Goal: Information Seeking & Learning: Learn about a topic

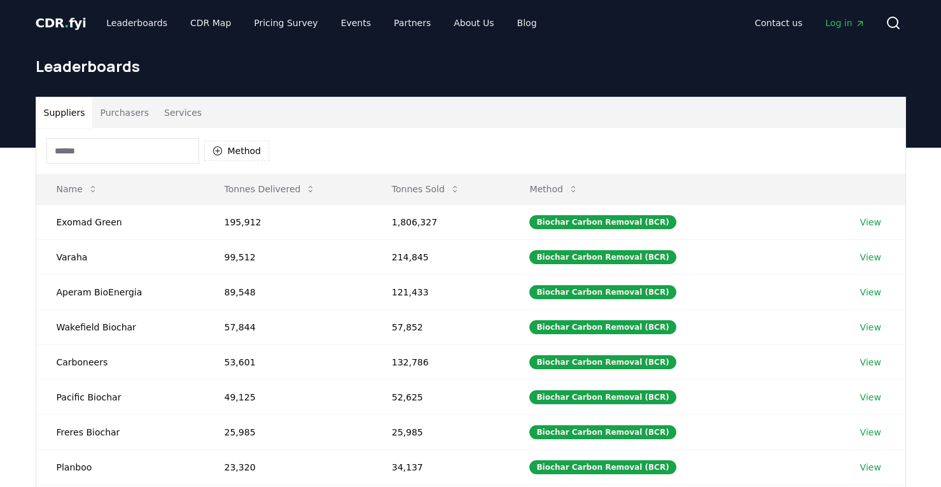
scroll to position [18, 0]
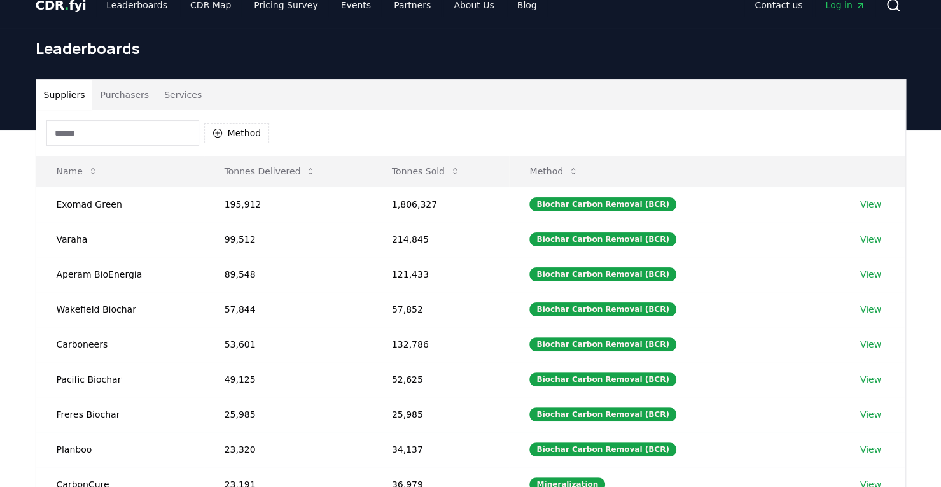
click at [135, 130] on input at bounding box center [122, 132] width 153 height 25
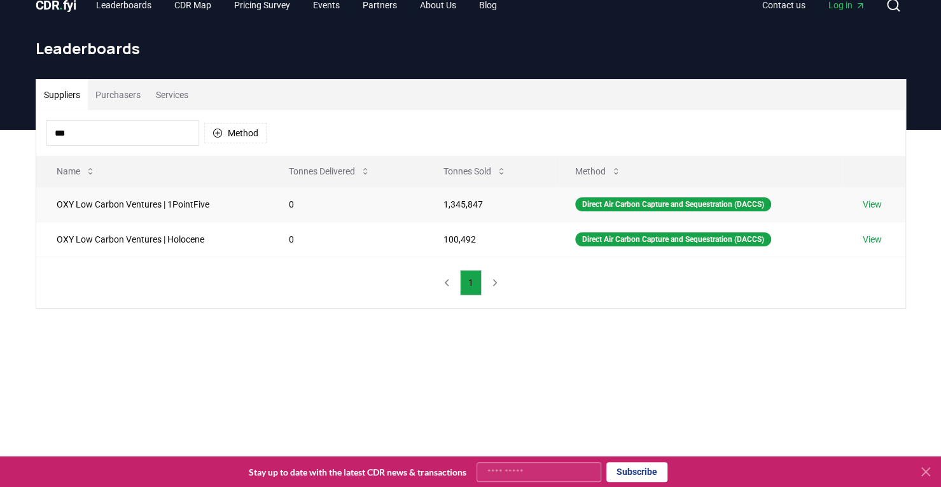
type input "***"
click at [871, 199] on link "View" at bounding box center [872, 204] width 19 height 13
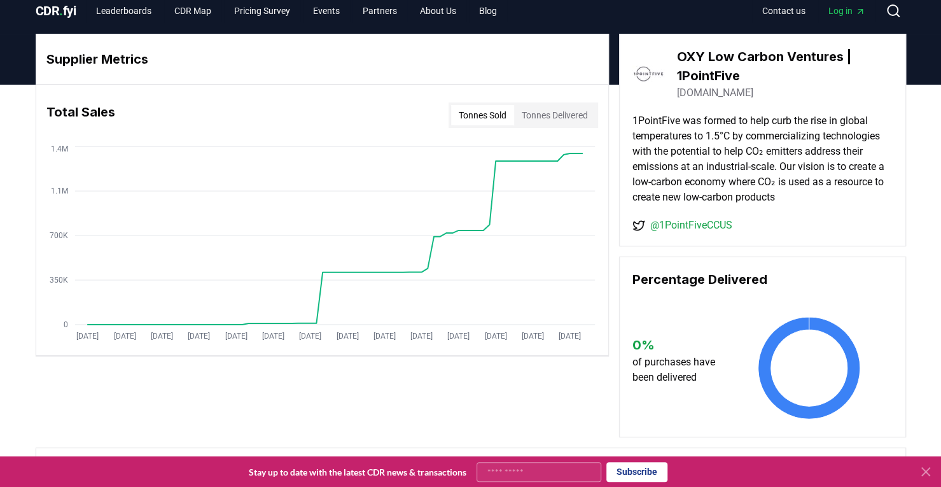
scroll to position [11, 0]
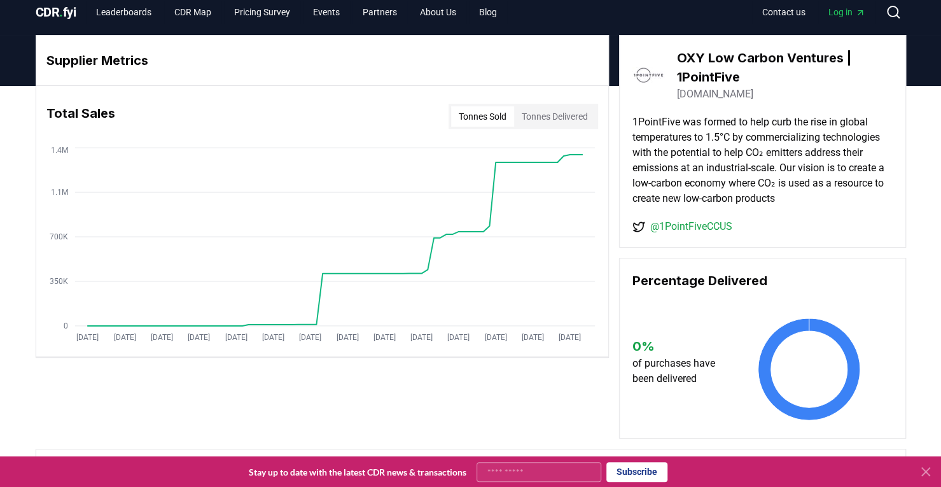
click at [495, 123] on button "Tonnes Sold" at bounding box center [482, 116] width 63 height 20
click at [578, 106] on button "Tonnes Delivered" at bounding box center [554, 116] width 81 height 20
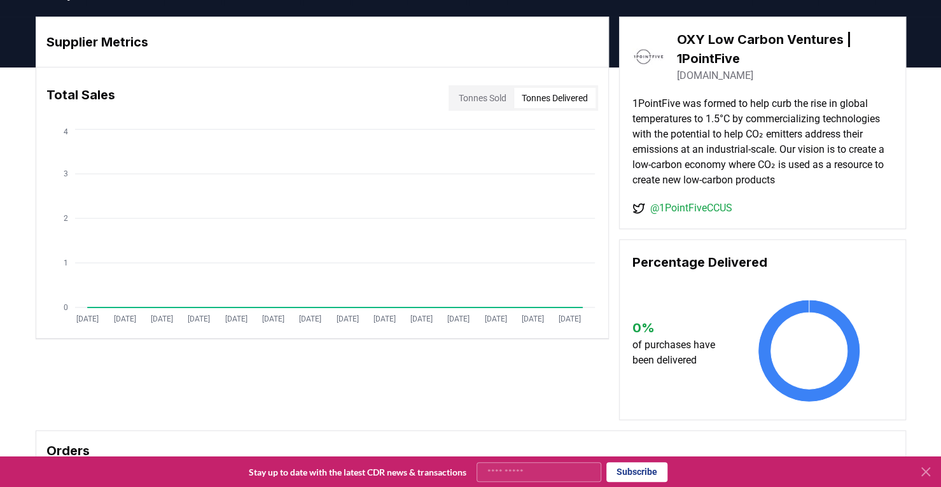
scroll to position [18, 0]
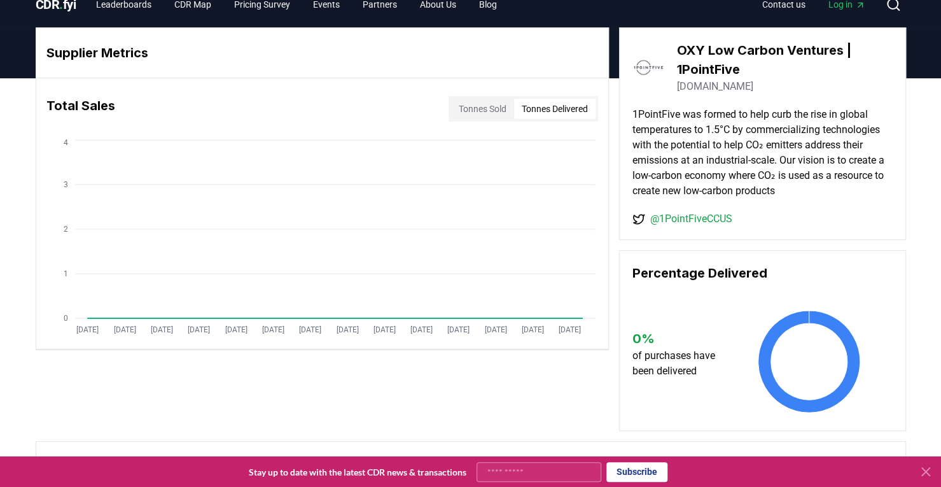
click at [461, 108] on button "Tonnes Sold" at bounding box center [482, 109] width 63 height 20
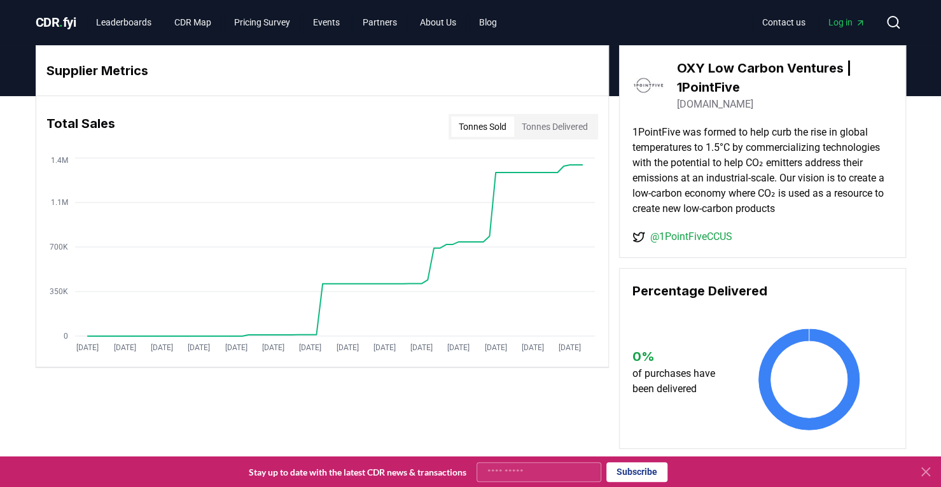
scroll to position [0, 0]
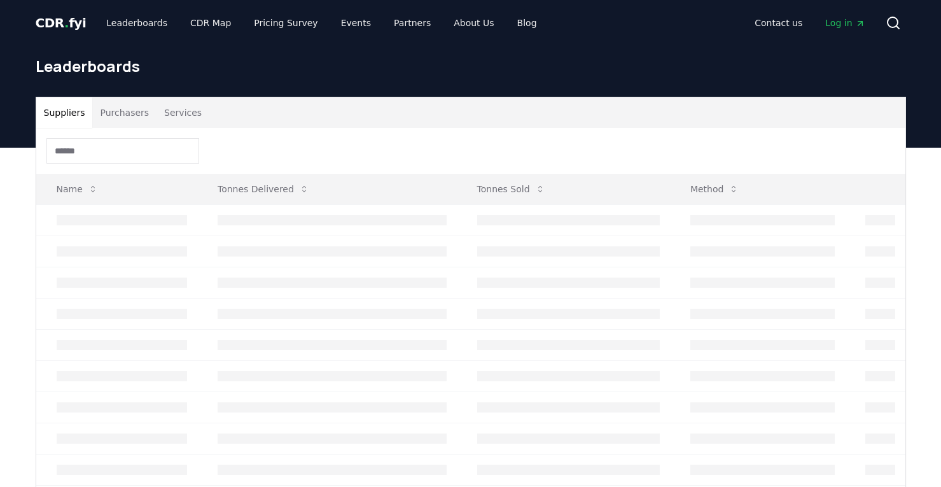
scroll to position [18, 0]
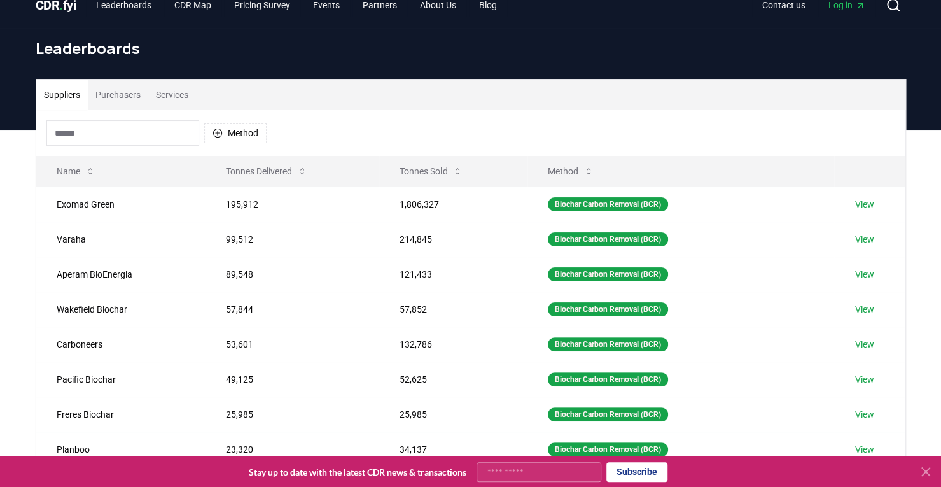
click at [148, 126] on input at bounding box center [122, 132] width 153 height 25
type input "*"
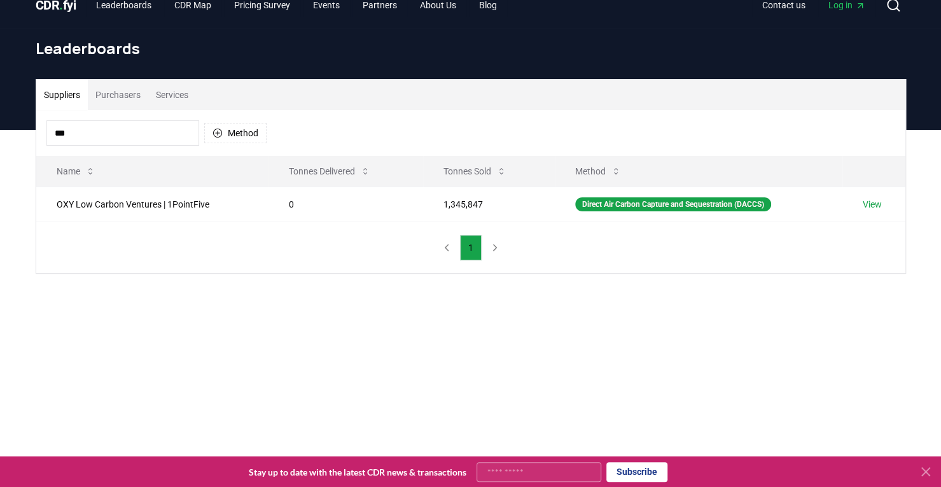
type input "***"
click at [490, 244] on nav "1" at bounding box center [471, 247] width 70 height 25
